Goal: Check status: Check status

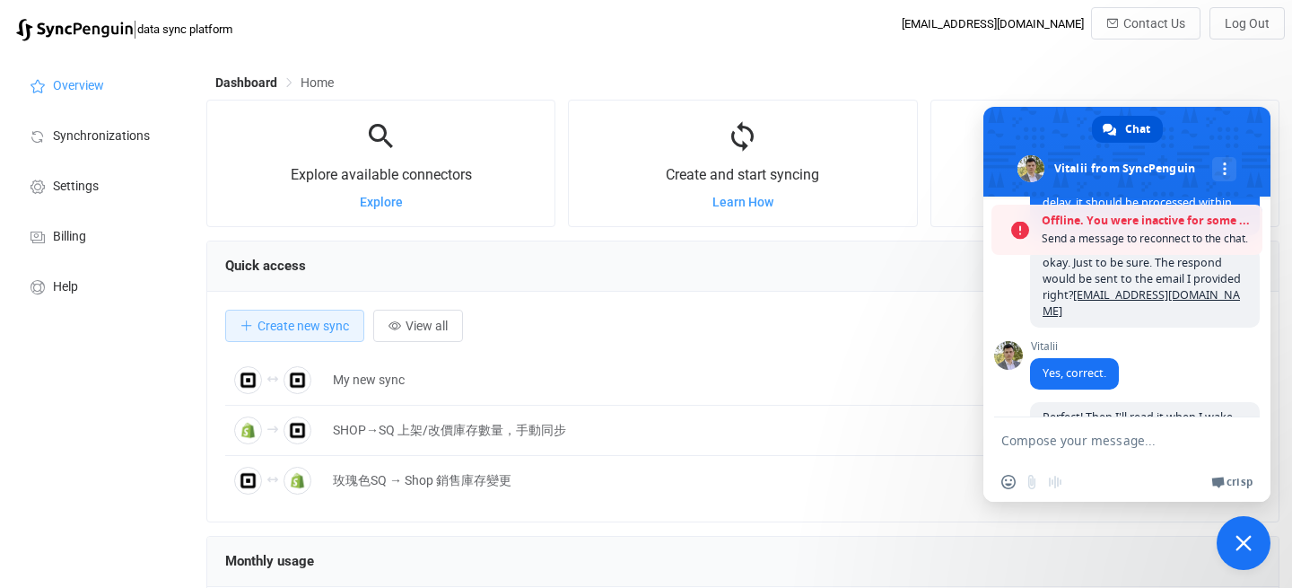
scroll to position [413, 0]
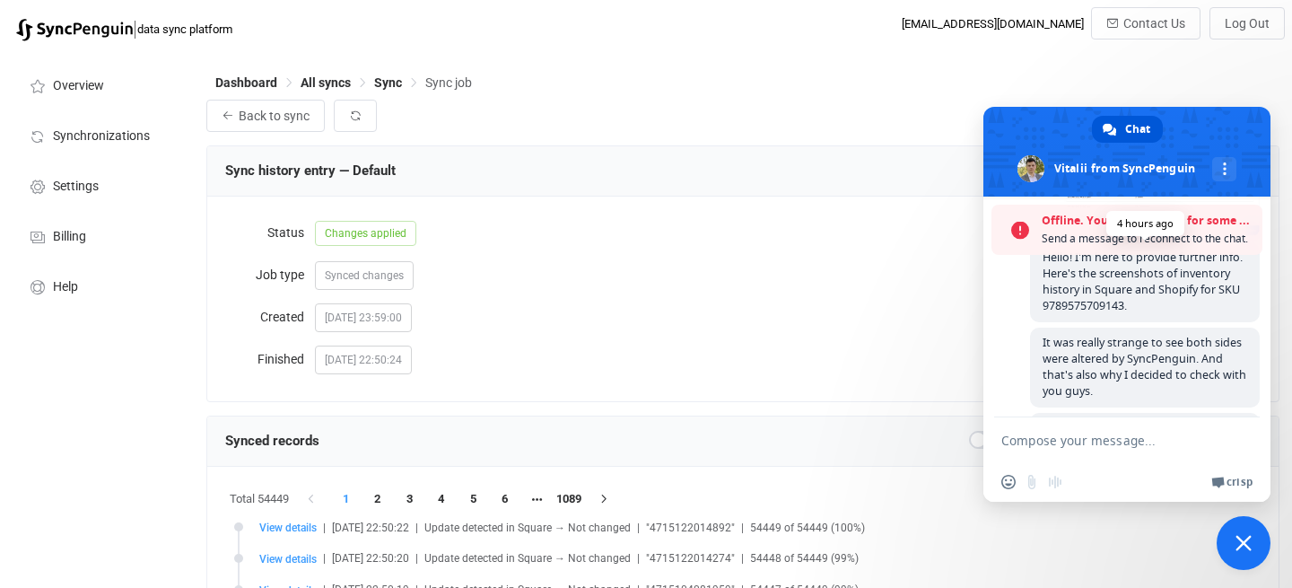
scroll to position [983, 0]
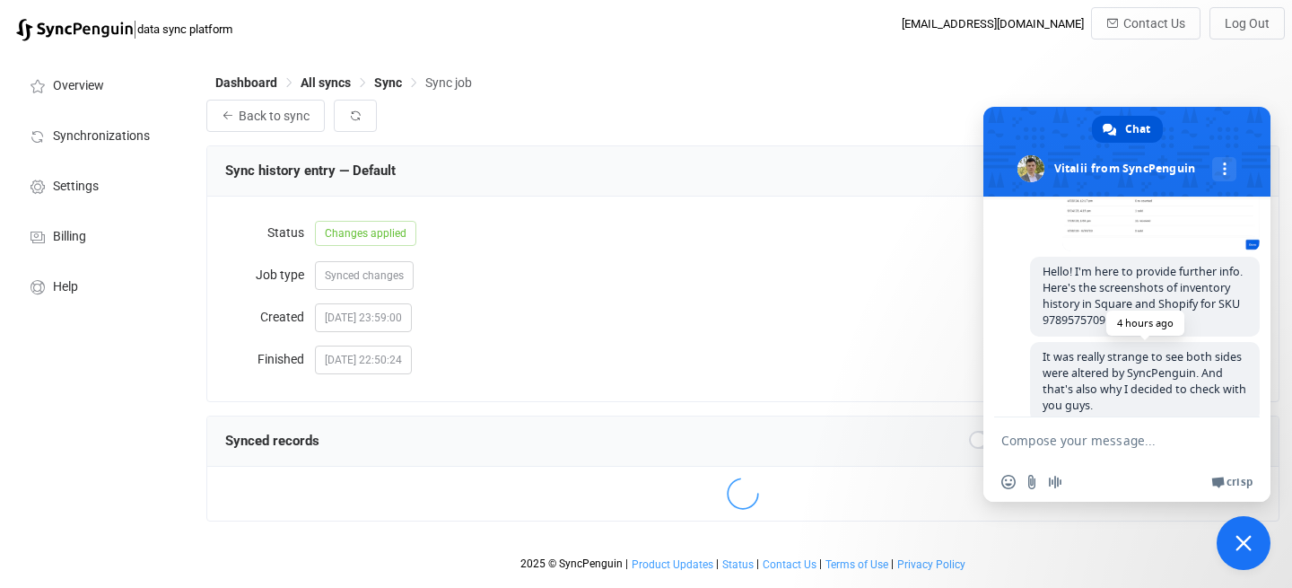
scroll to position [924, 0]
